Goal: Task Accomplishment & Management: Manage account settings

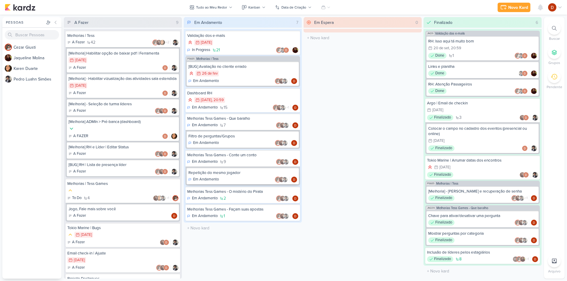
click at [248, 180] on div "Em Andamento" at bounding box center [242, 180] width 109 height 6
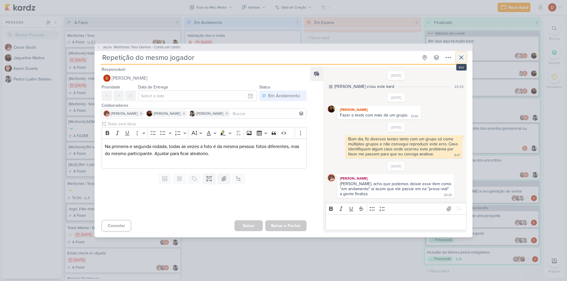
click at [459, 58] on icon at bounding box center [461, 57] width 7 height 7
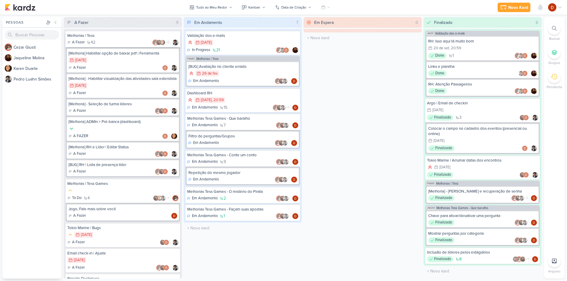
click at [100, 42] on div "A Fazer 42 +2" at bounding box center [122, 43] width 111 height 6
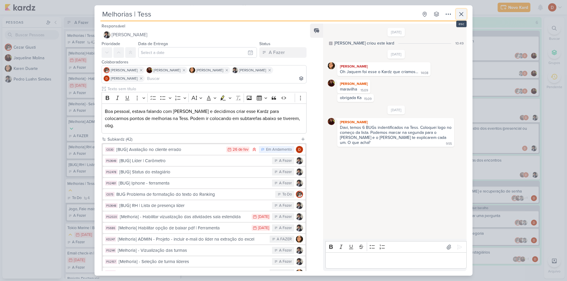
click at [462, 13] on icon at bounding box center [461, 14] width 7 height 7
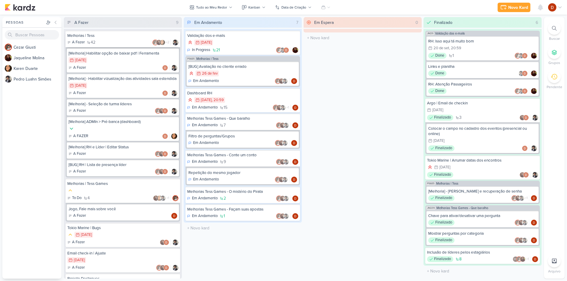
click at [102, 35] on div "Melhorias | Tess" at bounding box center [122, 35] width 111 height 5
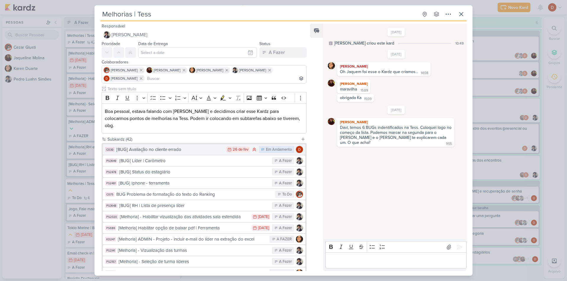
click at [172, 146] on div "[BUG] Avaliação no cliente errado" at bounding box center [169, 149] width 107 height 7
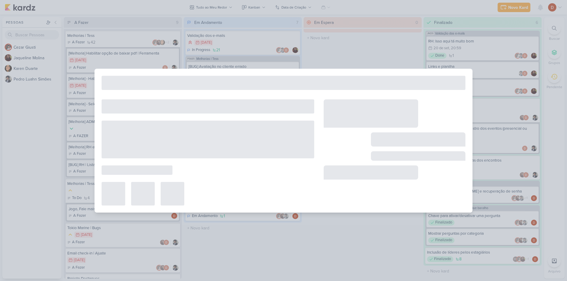
type input "[BUG] Avaliação no cliente errado"
type input "[DATE] 23:59"
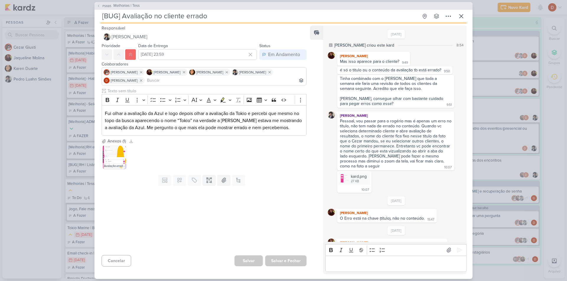
scroll to position [107, 0]
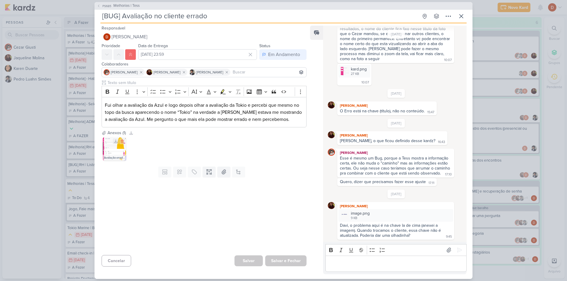
click at [109, 145] on img at bounding box center [115, 149] width 24 height 24
click at [105, 6] on span "PS685" at bounding box center [107, 6] width 11 height 4
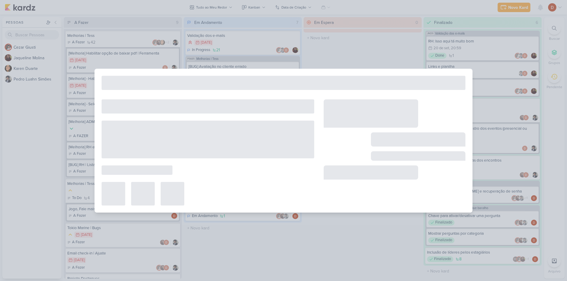
type input "Melhorias | Tess"
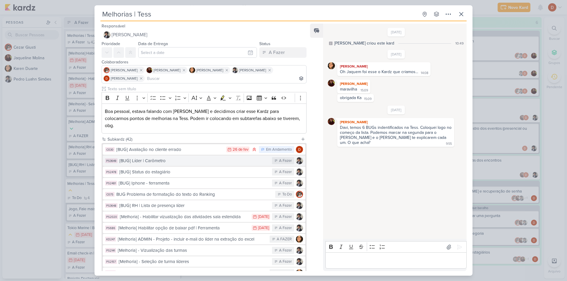
click at [131, 158] on button "PS3649 {BUG] Líder | Carômetro A Fazer" at bounding box center [204, 161] width 203 height 11
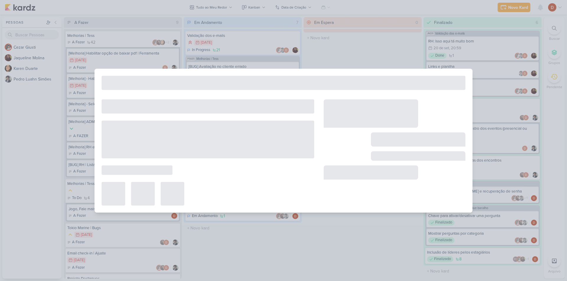
type input "{BUG] Líder | Carômetro"
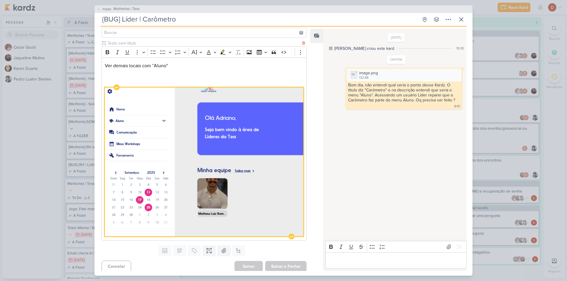
scroll to position [43, 0]
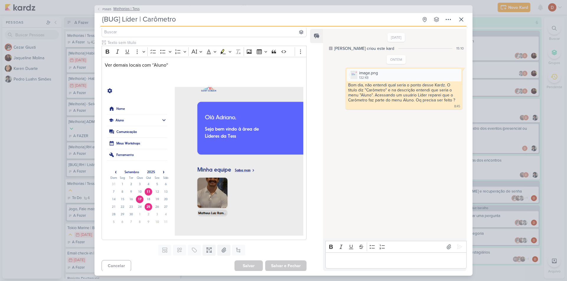
click at [105, 9] on span "PS685" at bounding box center [107, 9] width 11 height 4
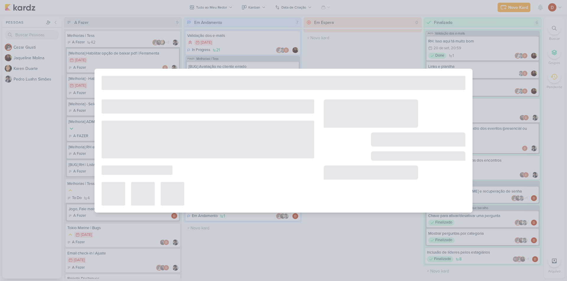
type input "Melhorias | Tess"
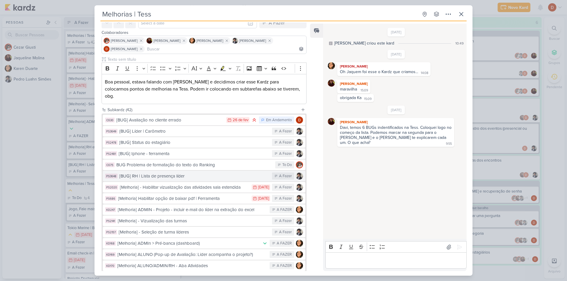
scroll to position [59, 0]
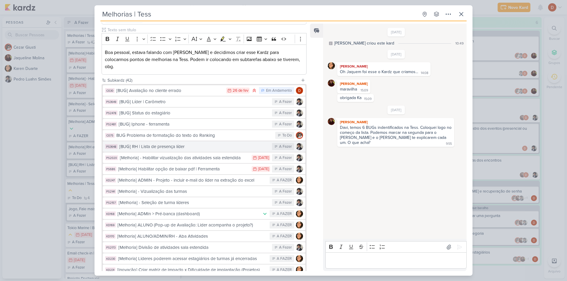
click at [186, 144] on div "[BUG] RH | Lista de presença líder" at bounding box center [194, 147] width 150 height 7
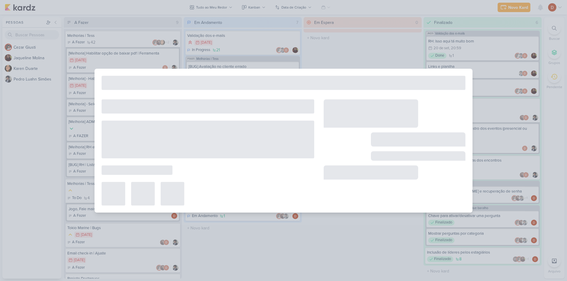
type input "[BUG] RH | Lista de presença líder"
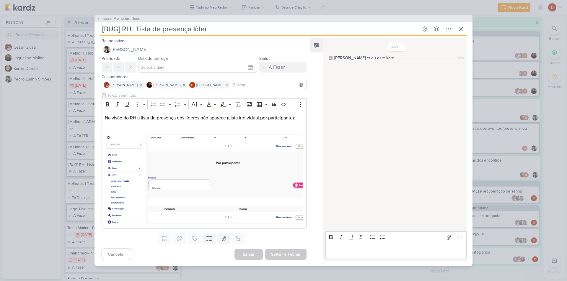
click at [117, 18] on span "Melhorias | Tess" at bounding box center [126, 19] width 26 height 6
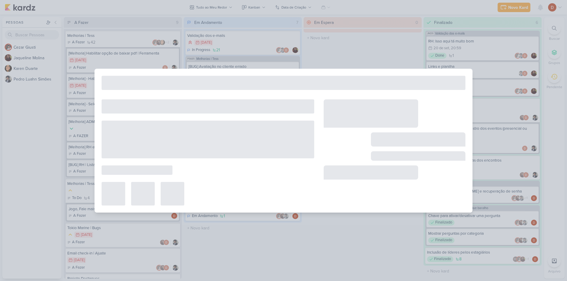
type input "Melhorias | Tess"
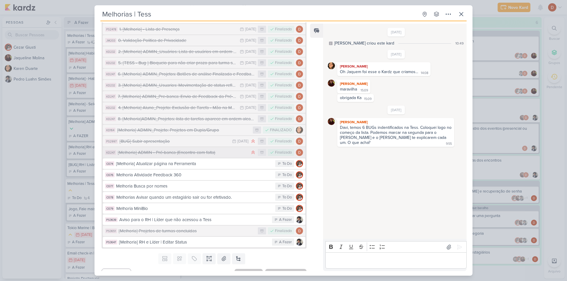
scroll to position [371, 0]
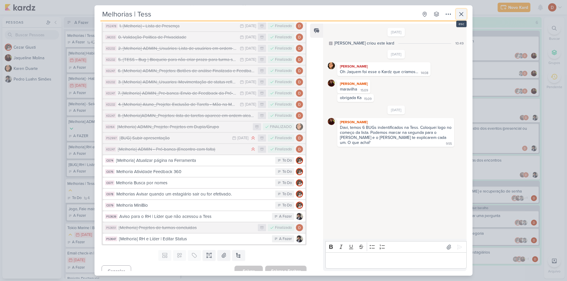
click at [465, 14] on button at bounding box center [461, 14] width 11 height 11
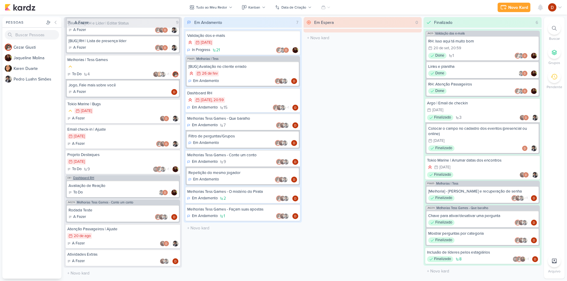
scroll to position [129, 0]
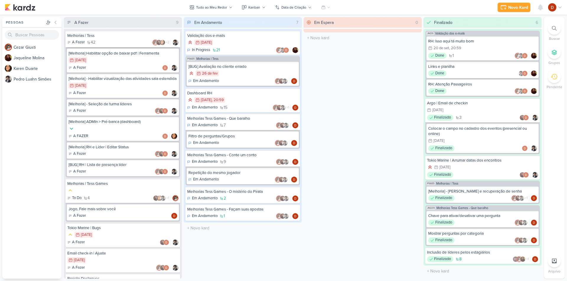
click at [124, 39] on div "Melhorias | Tess A Fazer 42 +2" at bounding box center [123, 39] width 115 height 17
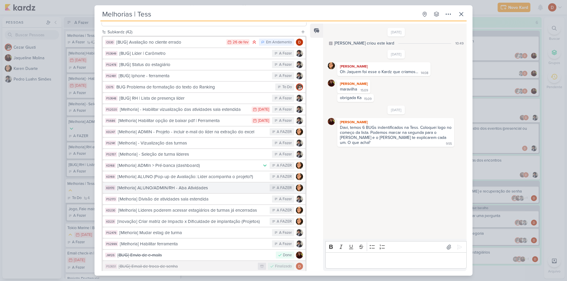
scroll to position [118, 0]
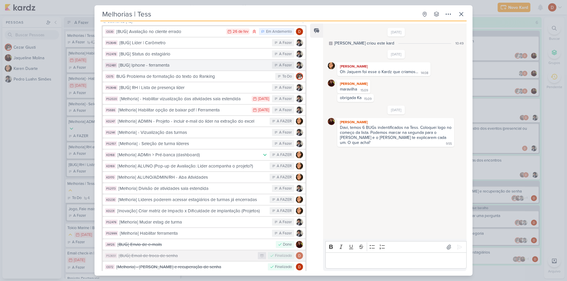
click at [177, 62] on div "[BUG] Iphone - ferramenta" at bounding box center [194, 65] width 150 height 7
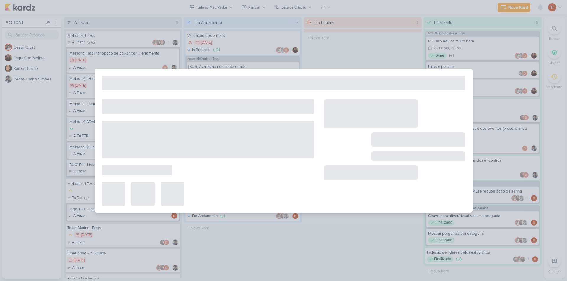
type input "[BUG] Iphone - ferramenta"
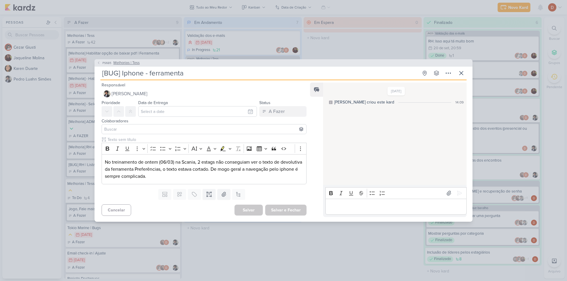
click at [113, 64] on button "PS685 Melhorias | Tess" at bounding box center [118, 63] width 43 height 6
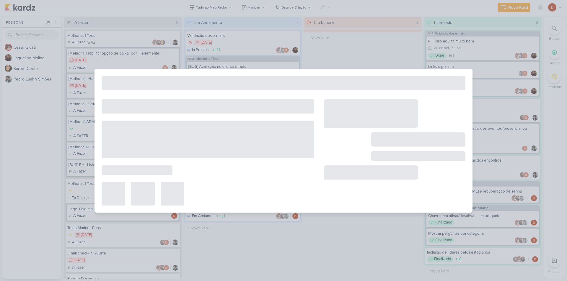
type input "Melhorias | Tess"
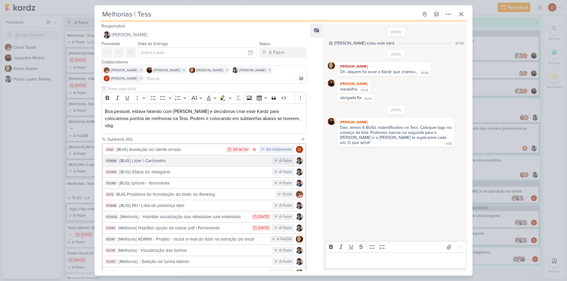
click at [161, 158] on div "{BUG] Líder | Carômetro" at bounding box center [194, 161] width 150 height 7
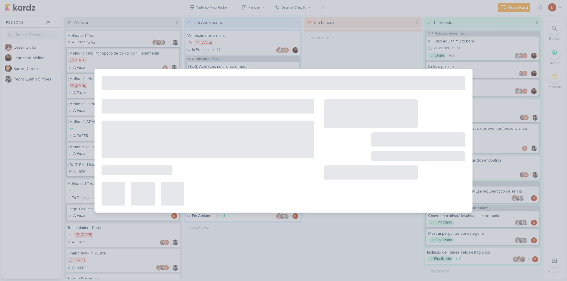
type input "{BUG] Líder | Carômetro"
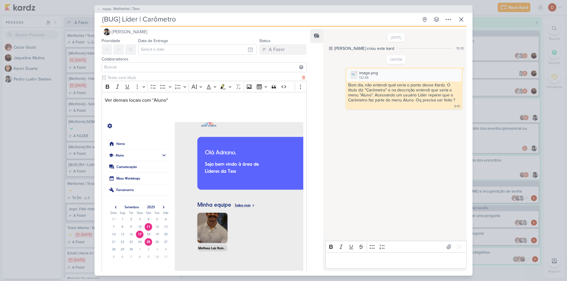
scroll to position [0, 0]
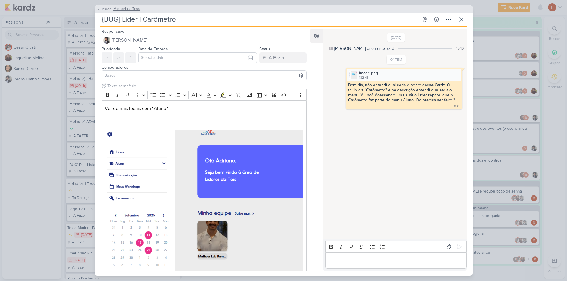
click at [106, 8] on span "PS685" at bounding box center [107, 9] width 11 height 4
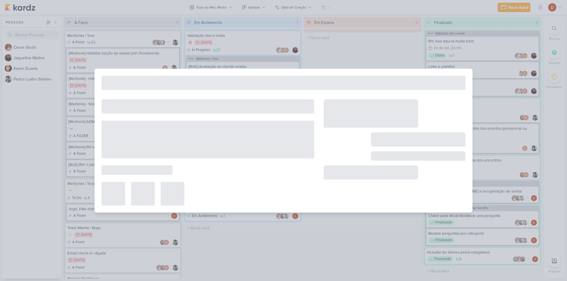
type input "Melhorias | Tess"
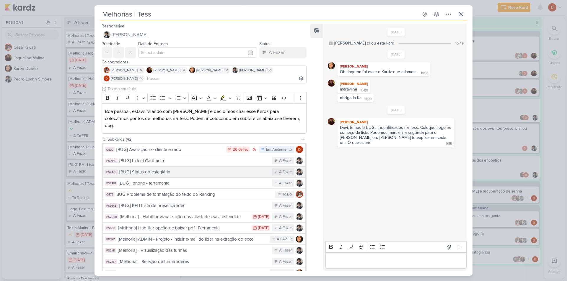
click at [156, 169] on div "[BUG] Status do estagiário" at bounding box center [194, 172] width 150 height 7
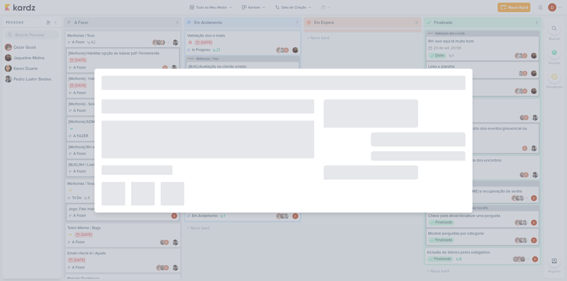
type input "[BUG] Status do estagiário"
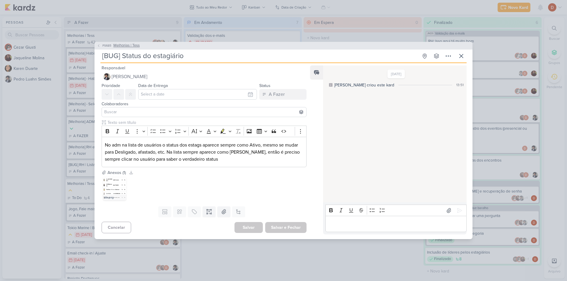
click at [107, 44] on span "PS685" at bounding box center [107, 45] width 11 height 4
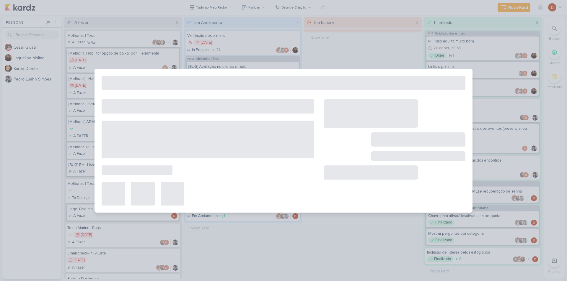
type input "Melhorias | Tess"
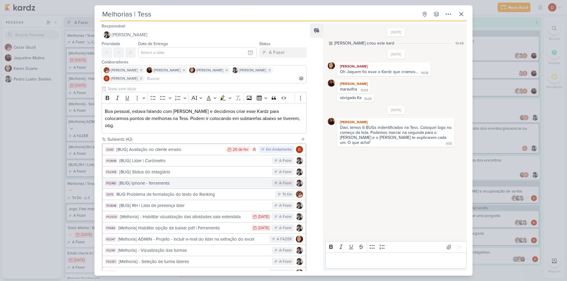
click at [167, 180] on div "[BUG] Iphone - ferramenta" at bounding box center [194, 183] width 150 height 7
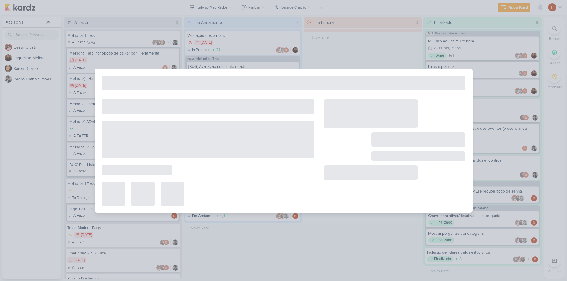
type input "[BUG] Iphone - ferramenta"
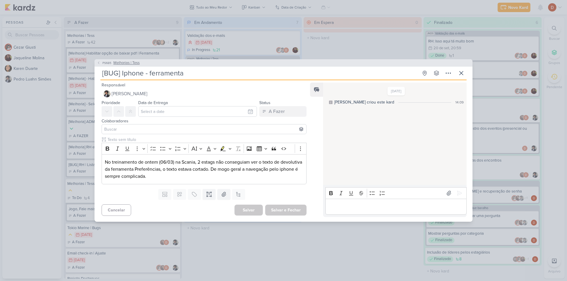
click at [108, 66] on button "PS685 Melhorias | Tess" at bounding box center [118, 63] width 43 height 6
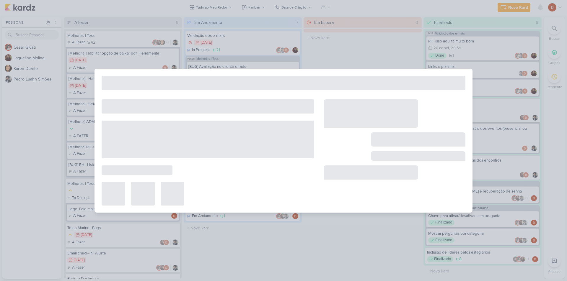
type input "Melhorias | Tess"
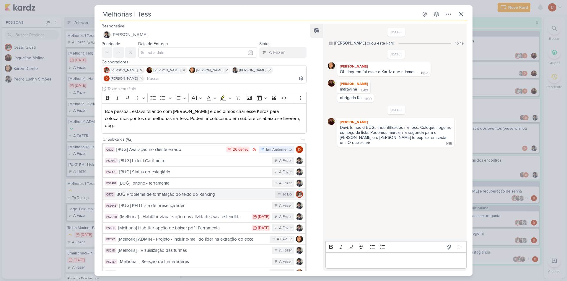
click at [159, 191] on div "BUG Problema de formatação do texto do Ranking" at bounding box center [194, 194] width 156 height 7
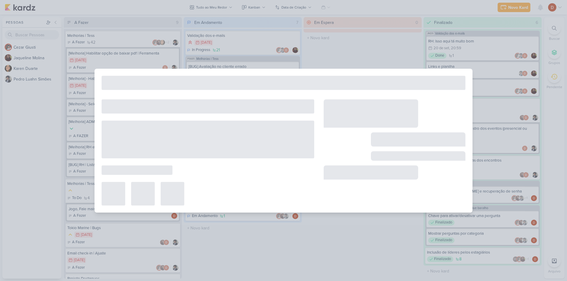
type input "BUG Problema de formatação do texto do Ranking"
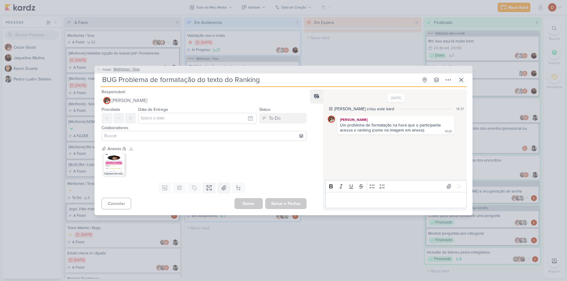
click at [105, 71] on span "PS685" at bounding box center [107, 70] width 11 height 4
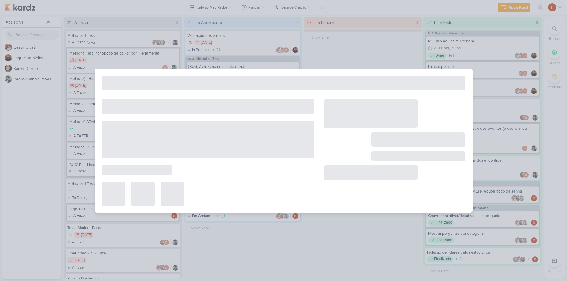
type input "Melhorias | Tess"
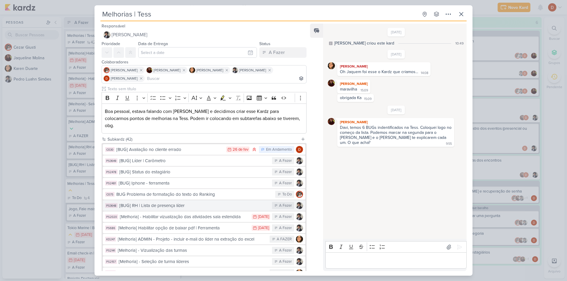
click at [150, 203] on div "[BUG] RH | Lista de presença líder" at bounding box center [194, 206] width 150 height 7
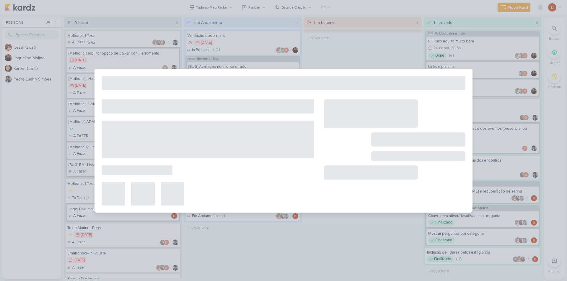
type input "[BUG] RH | Lista de presença líder"
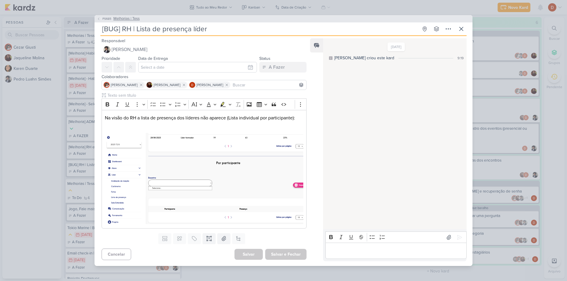
click at [105, 17] on span "PS685" at bounding box center [107, 19] width 11 height 4
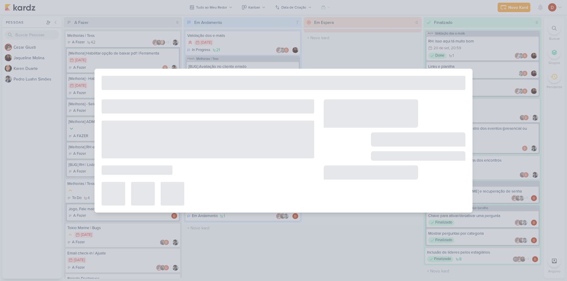
type input "Melhorias | Tess"
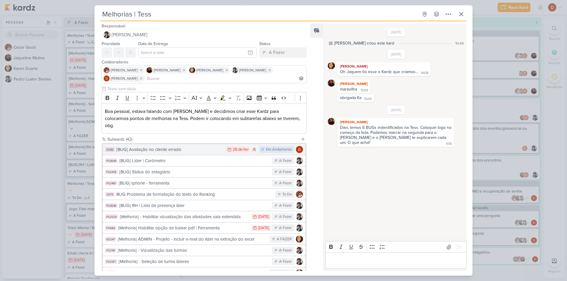
click at [160, 146] on div "[BUG] Avaliação no cliente errado" at bounding box center [169, 149] width 107 height 7
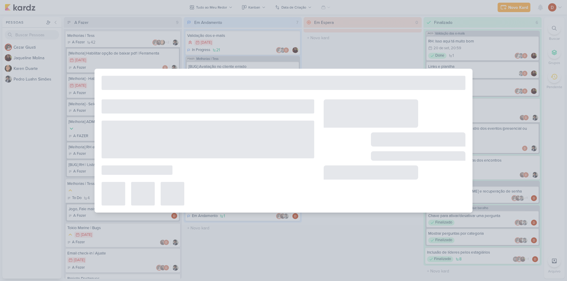
type input "[BUG] Avaliação no cliente errado"
type input "[DATE] 23:59"
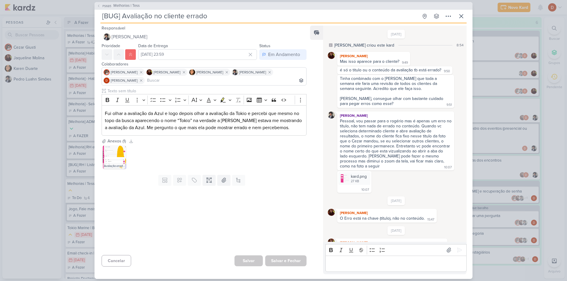
scroll to position [107, 0]
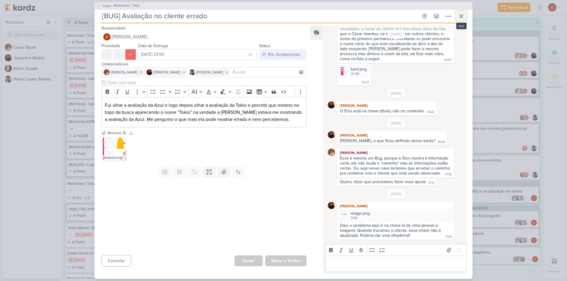
click at [463, 17] on icon at bounding box center [461, 16] width 7 height 7
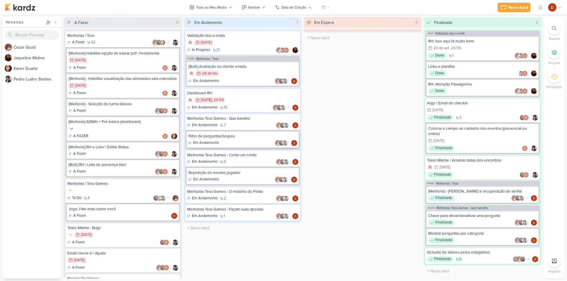
click at [237, 137] on div "Filtro de perguntas/Grupos" at bounding box center [242, 136] width 109 height 5
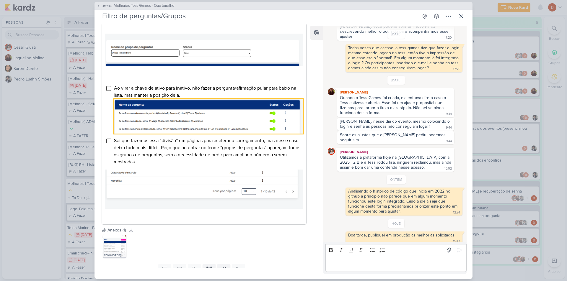
scroll to position [325, 0]
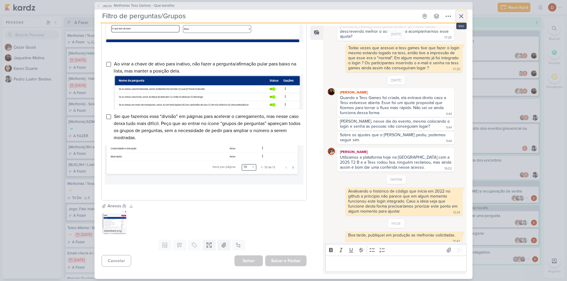
click at [459, 14] on icon at bounding box center [461, 16] width 7 height 7
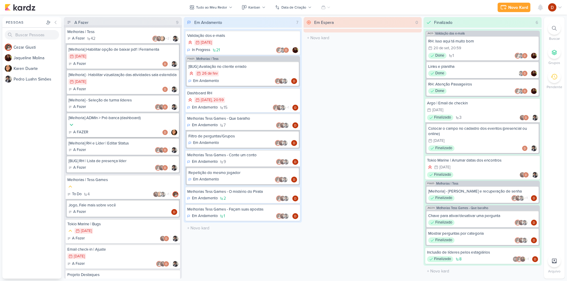
scroll to position [0, 0]
